Goal: Transaction & Acquisition: Download file/media

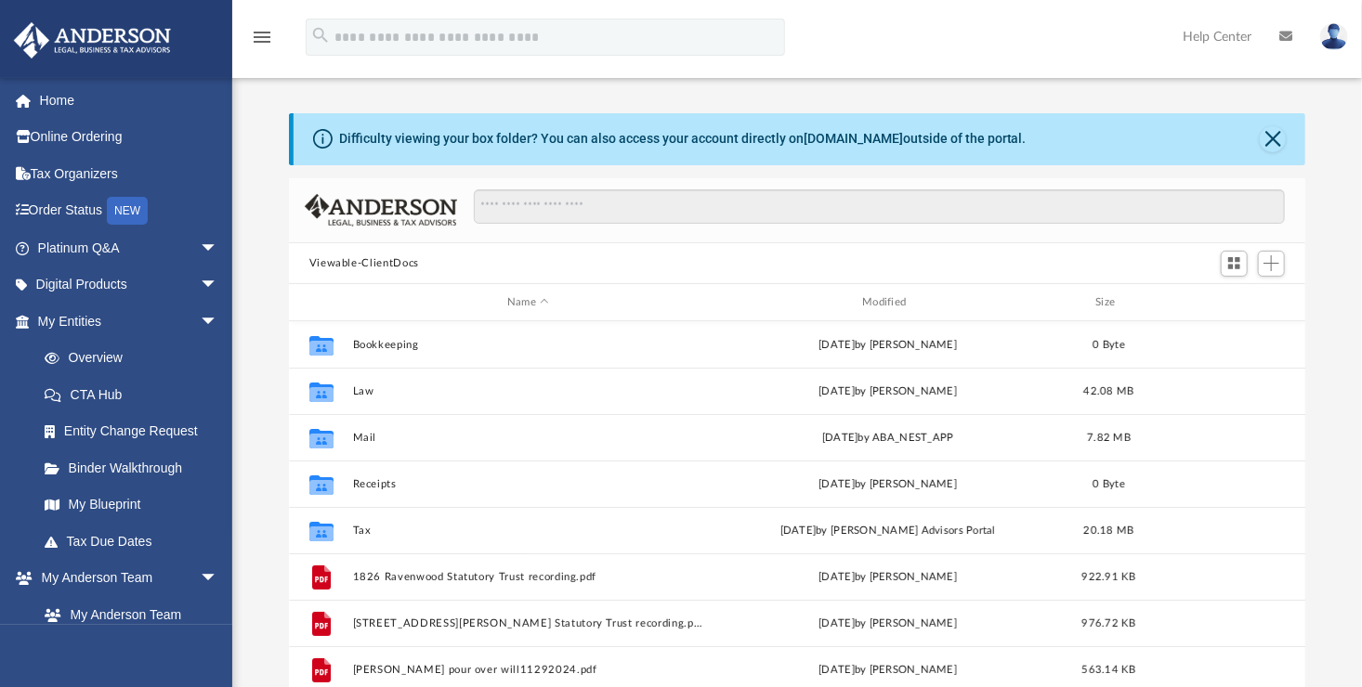
scroll to position [408, 1003]
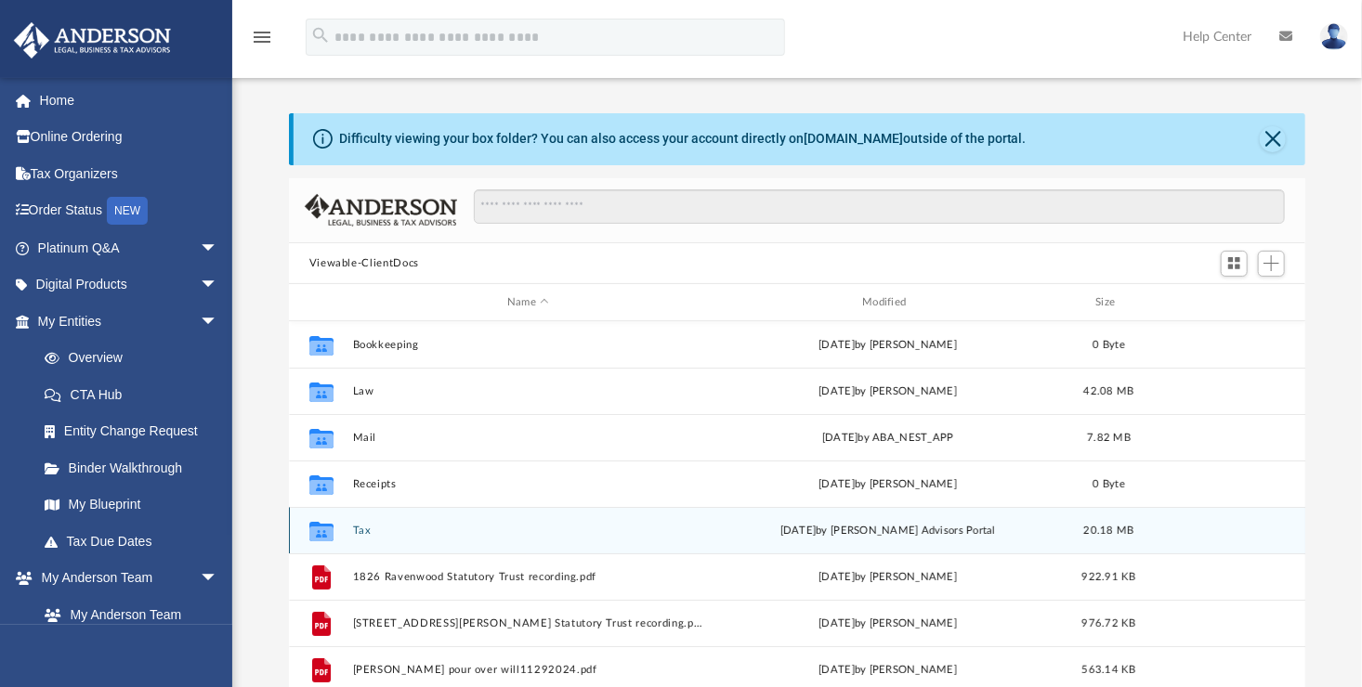
click at [353, 531] on button "Tax" at bounding box center [527, 531] width 351 height 12
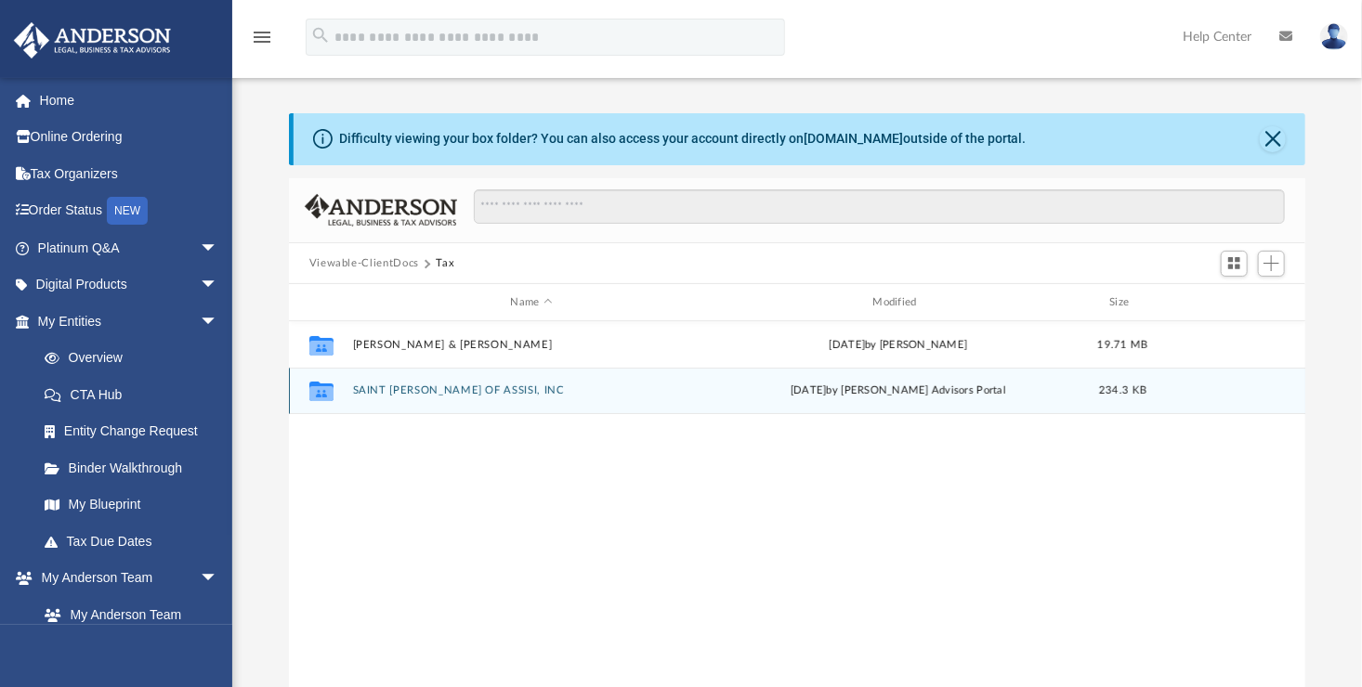
click at [425, 383] on div "Collaborated Folder SAINT FRANCIS OF ASSISI, INC today by Anderson Advisors Por…" at bounding box center [797, 391] width 1017 height 46
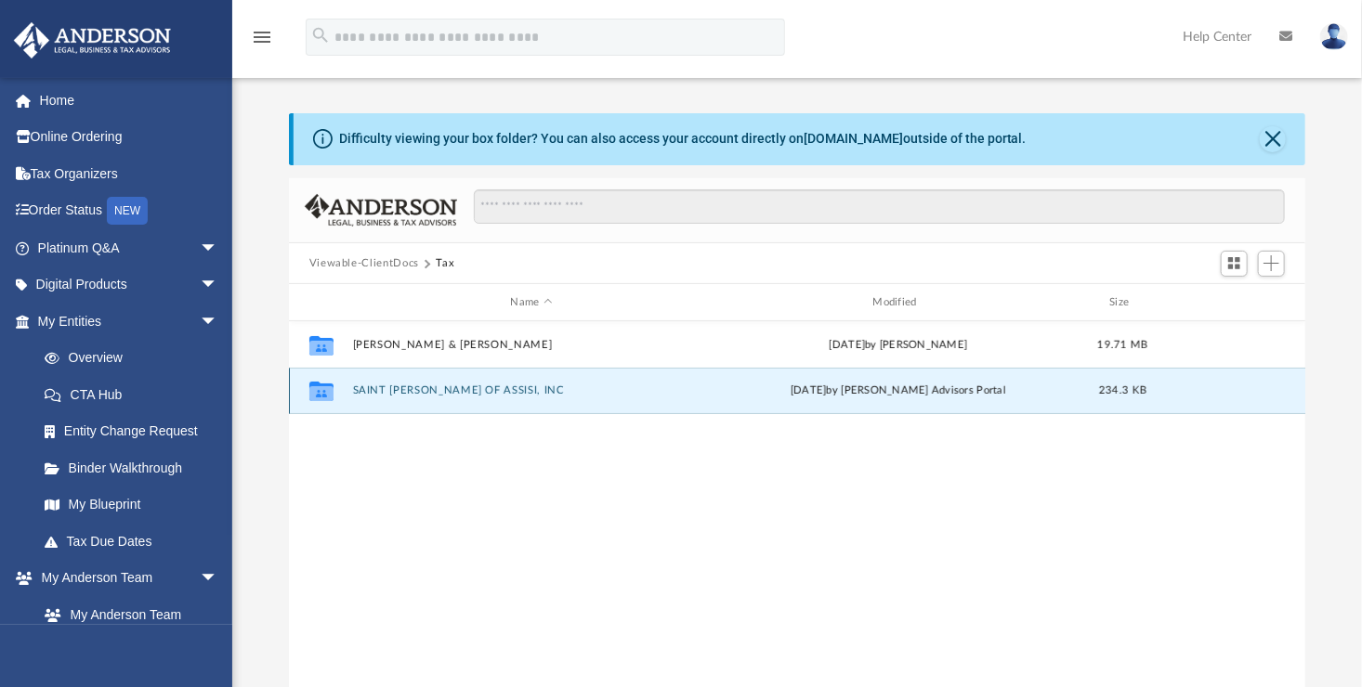
click at [428, 390] on button "SAINT FRANCIS OF ASSISI, INC" at bounding box center [531, 391] width 359 height 12
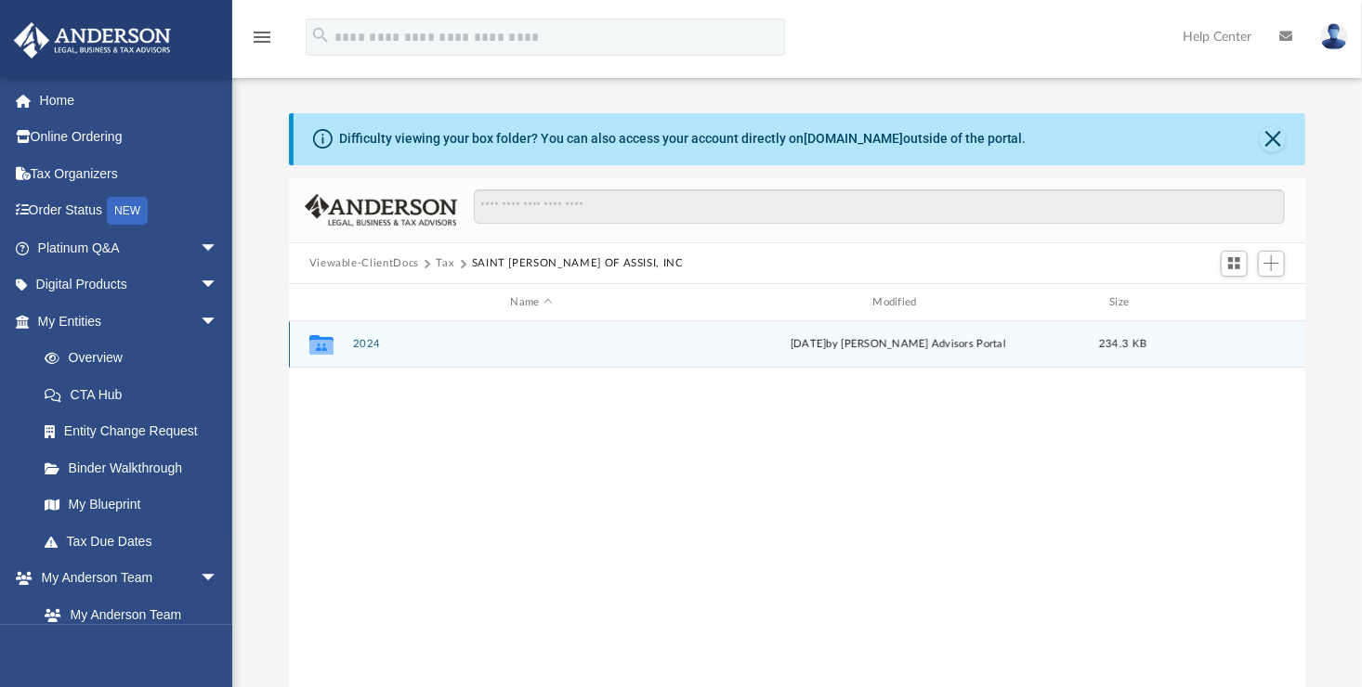
click at [365, 341] on button "2024" at bounding box center [531, 345] width 359 height 12
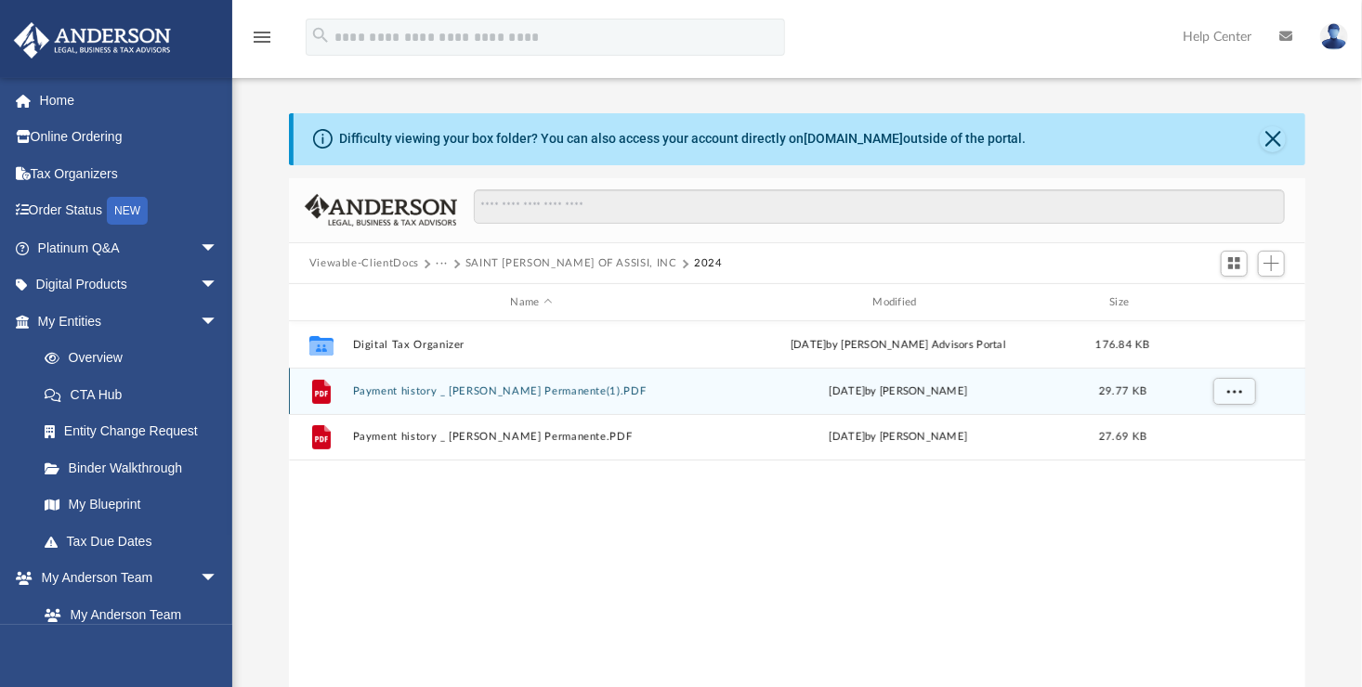
click at [384, 390] on button "Payment history _ Kaiser Permanente(1).PDF" at bounding box center [531, 391] width 359 height 12
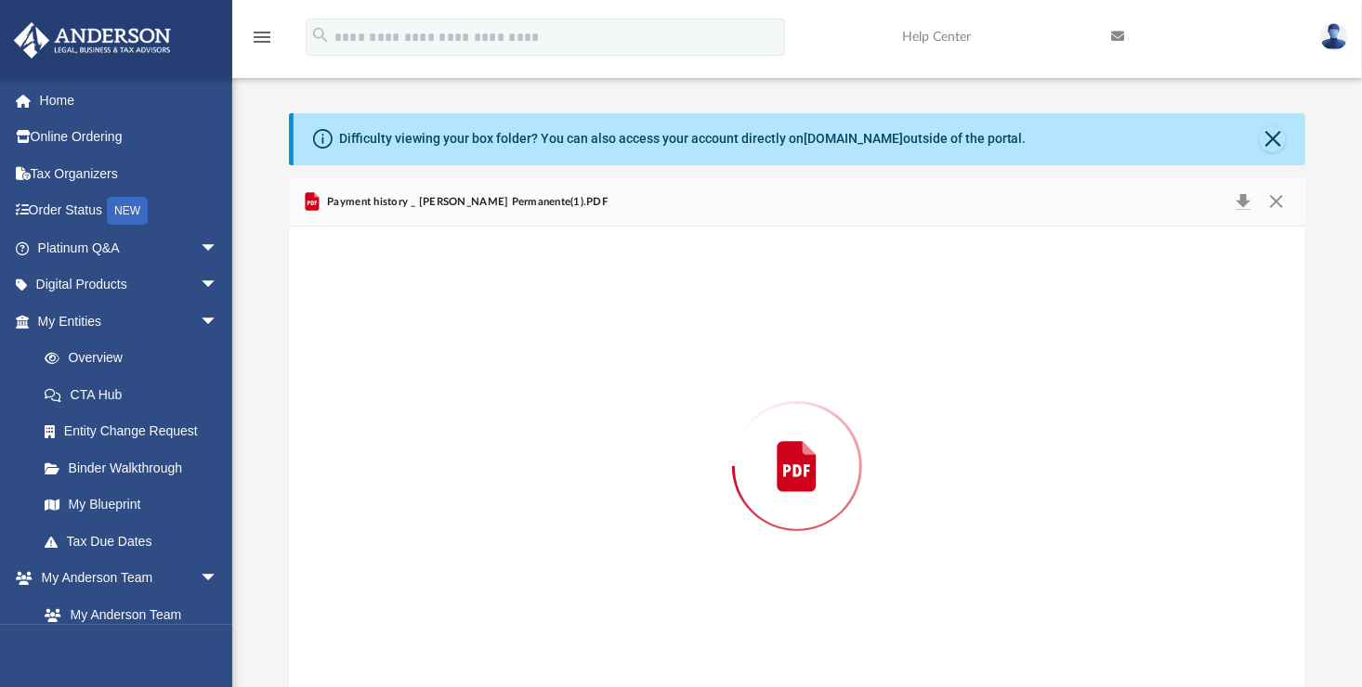
scroll to position [19, 0]
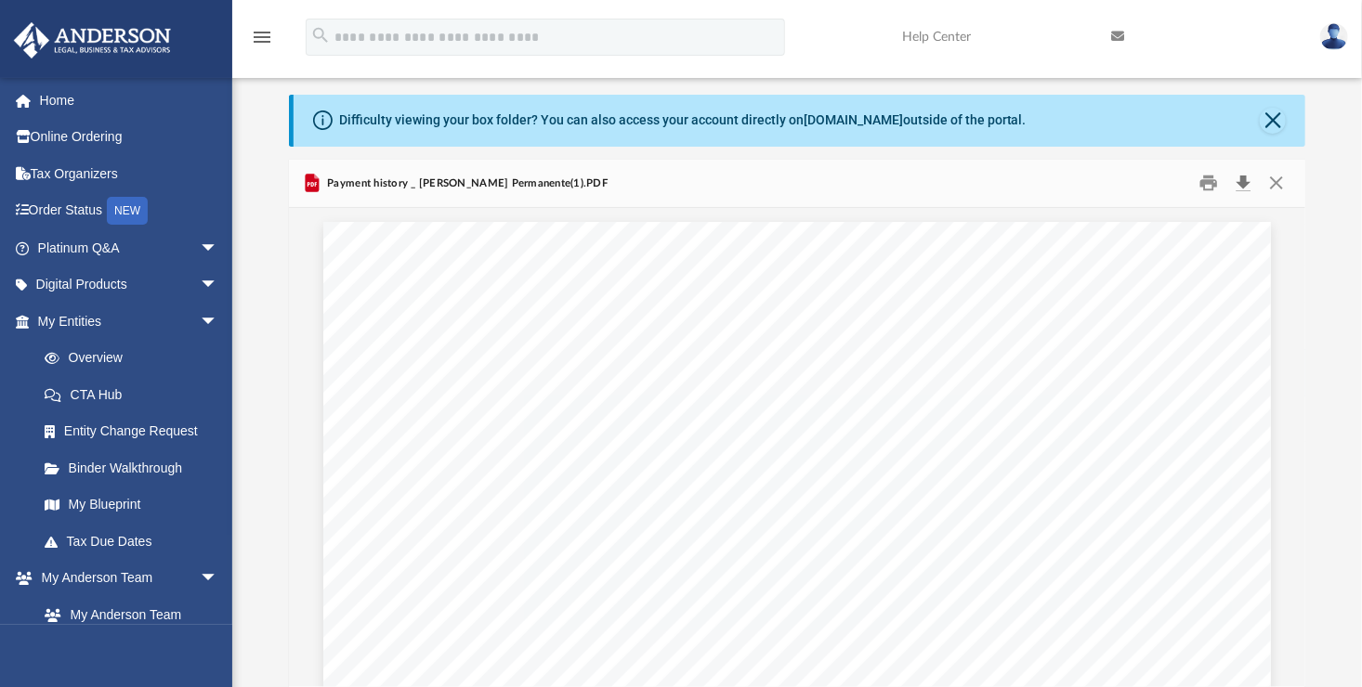
click at [1242, 181] on button "Download" at bounding box center [1242, 183] width 33 height 29
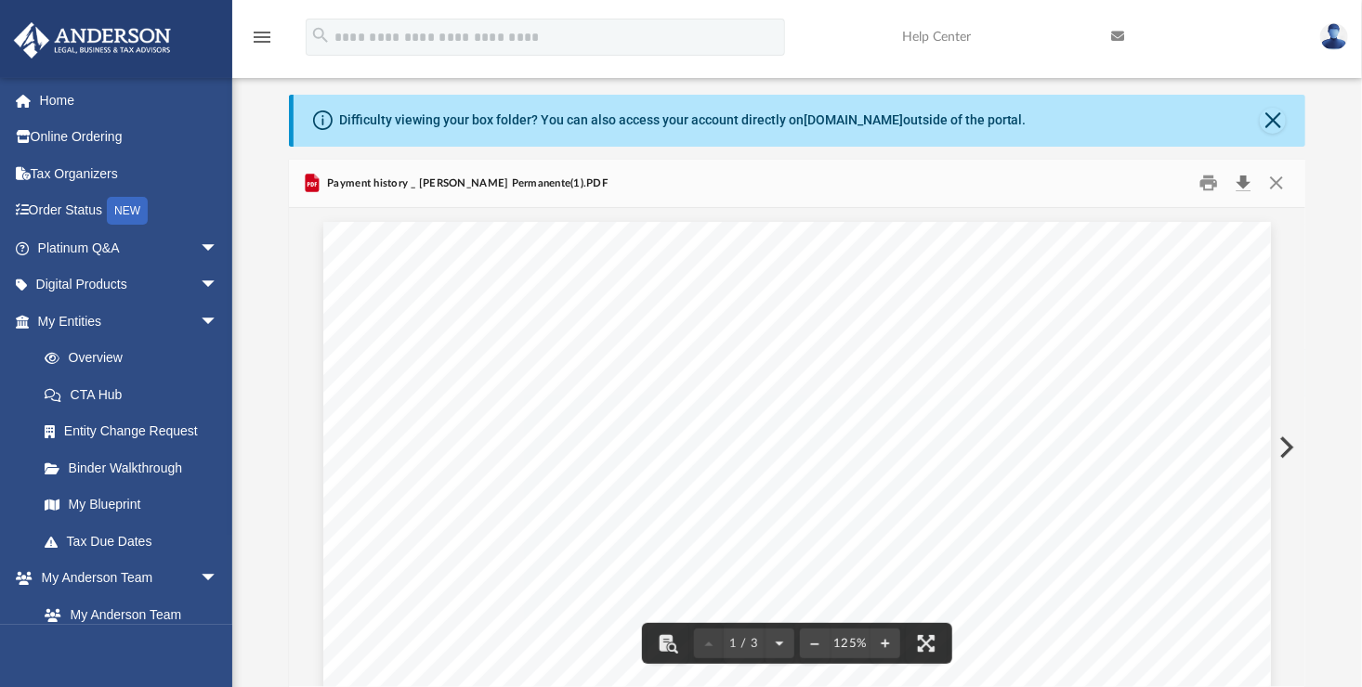
scroll to position [0, 0]
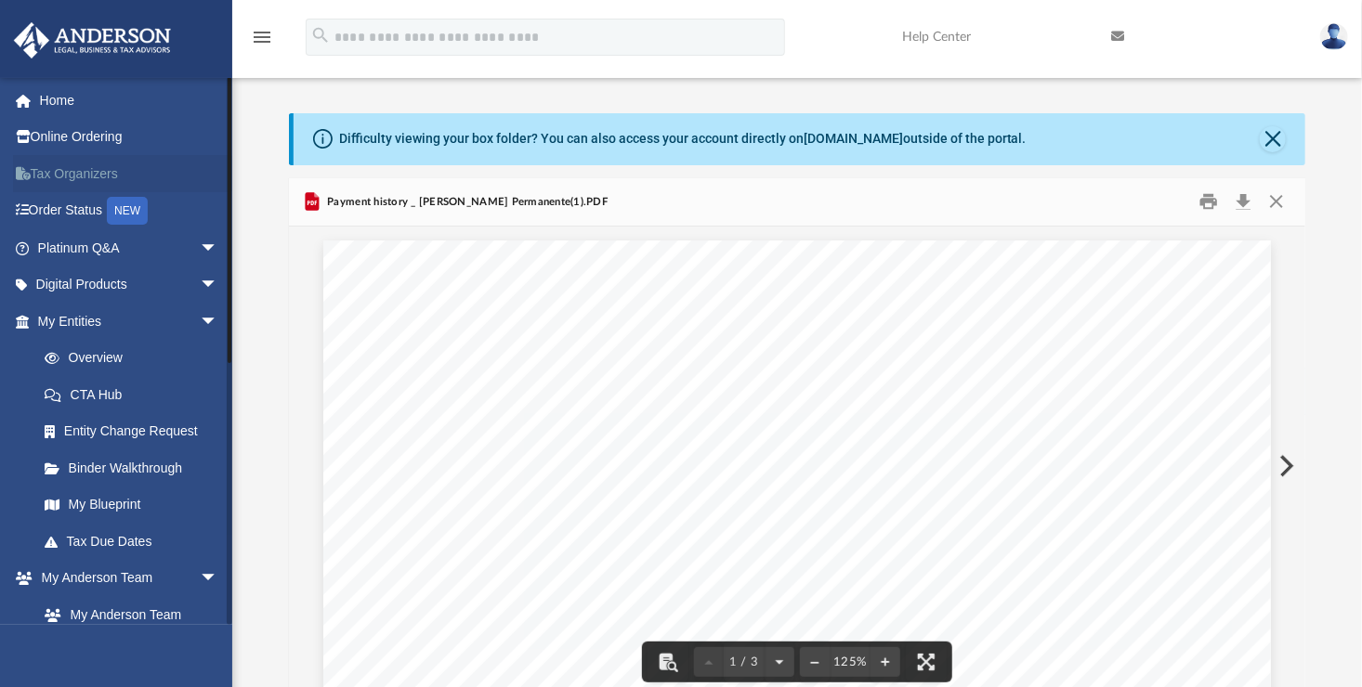
click at [90, 173] on link "Tax Organizers" at bounding box center [129, 173] width 233 height 37
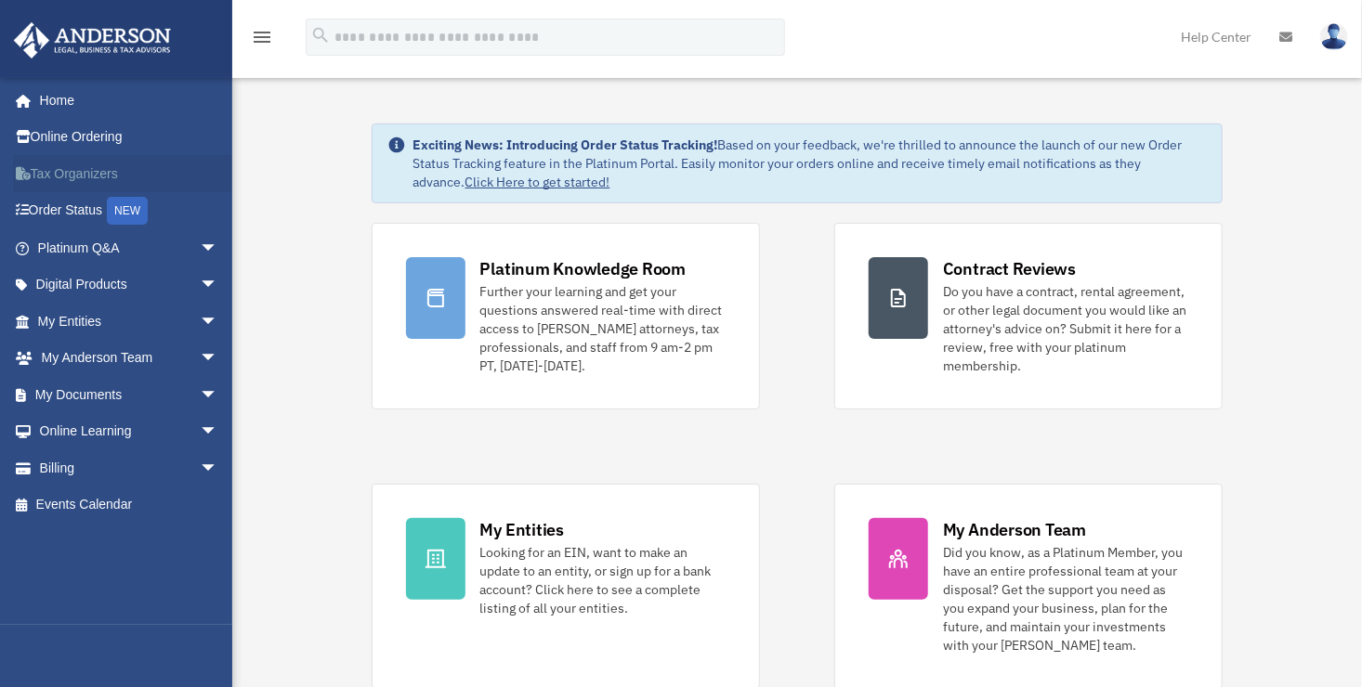
click at [92, 176] on link "Tax Organizers" at bounding box center [129, 173] width 233 height 37
